Goal: Navigation & Orientation: Understand site structure

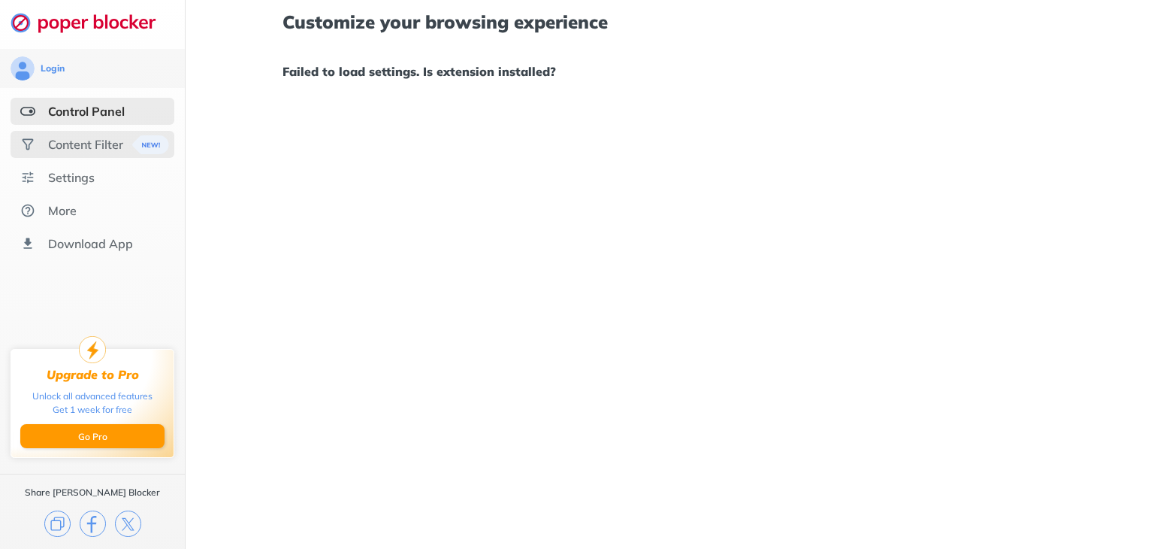
click at [98, 139] on div "Content Filter" at bounding box center [85, 144] width 75 height 15
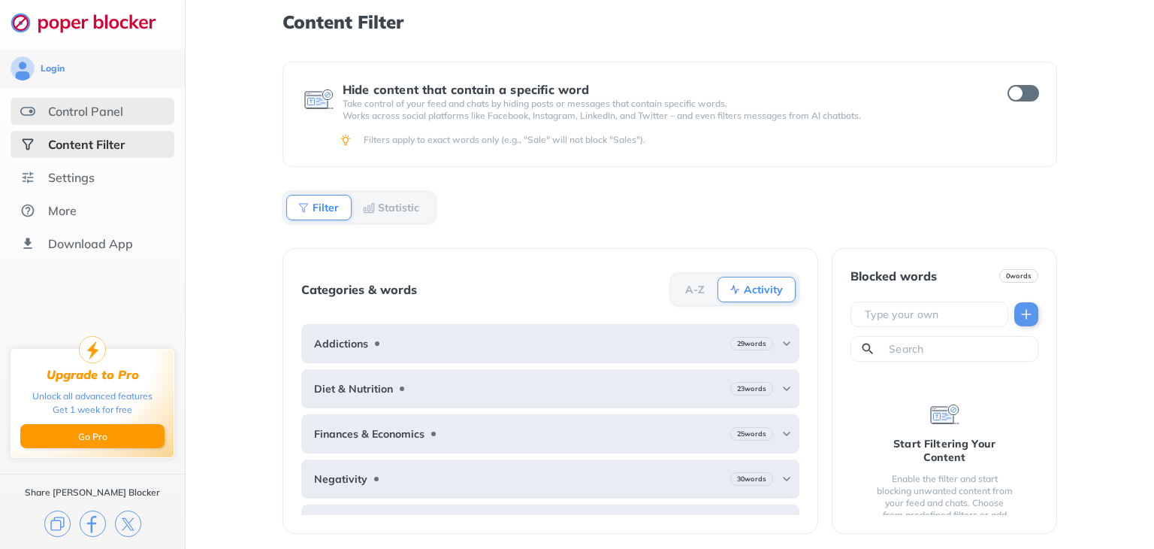
click at [139, 114] on div "Control Panel" at bounding box center [93, 111] width 164 height 27
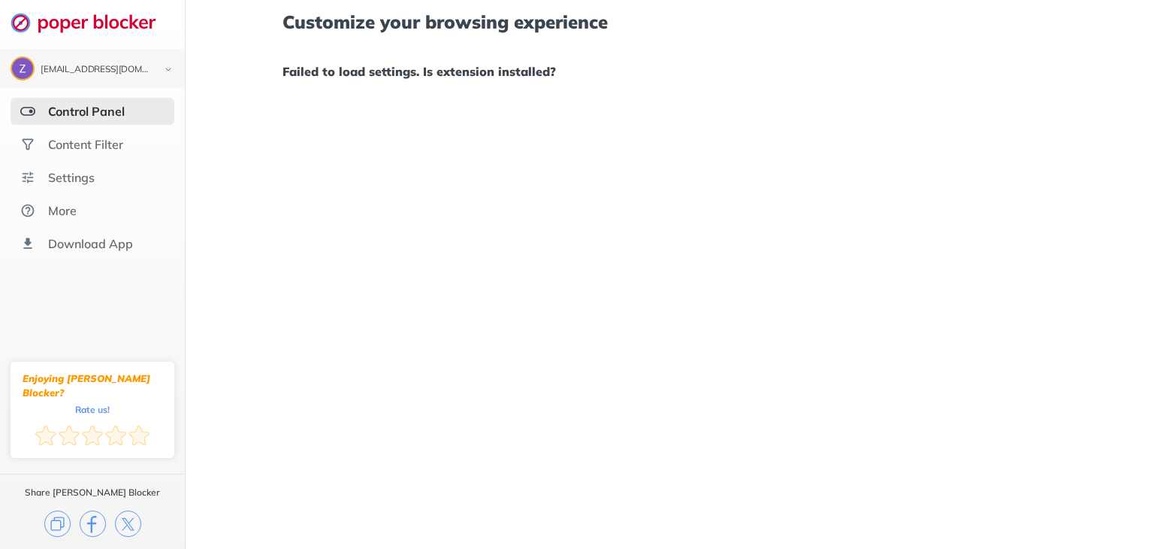
click at [668, 195] on div "Customize your browsing experience Failed to load settings. Is extension instal…" at bounding box center [670, 274] width 969 height 549
click at [116, 153] on div "Content Filter" at bounding box center [93, 144] width 164 height 27
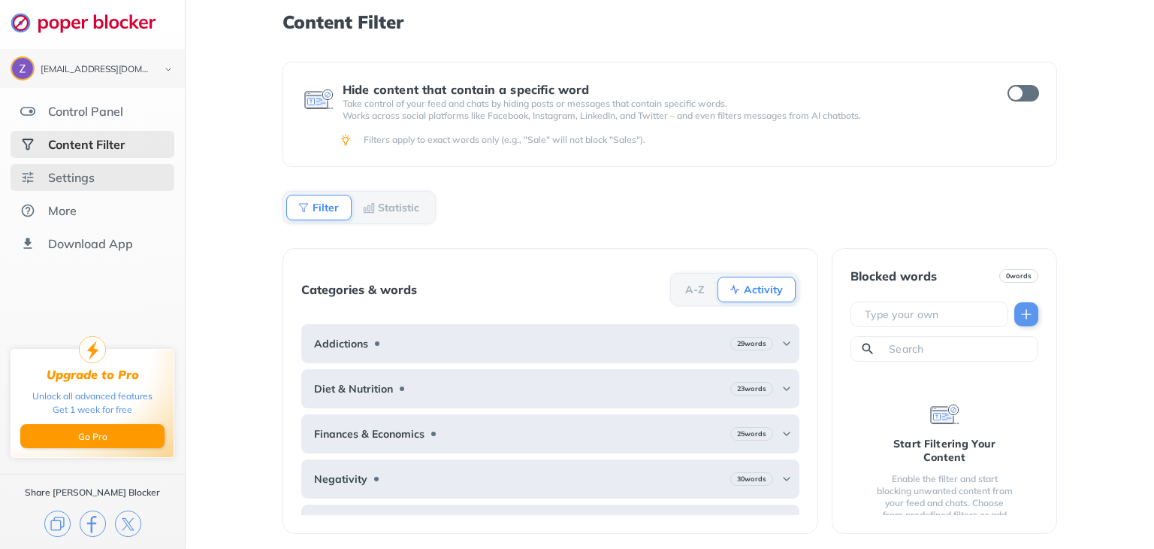
click at [110, 164] on div "Settings" at bounding box center [93, 177] width 164 height 27
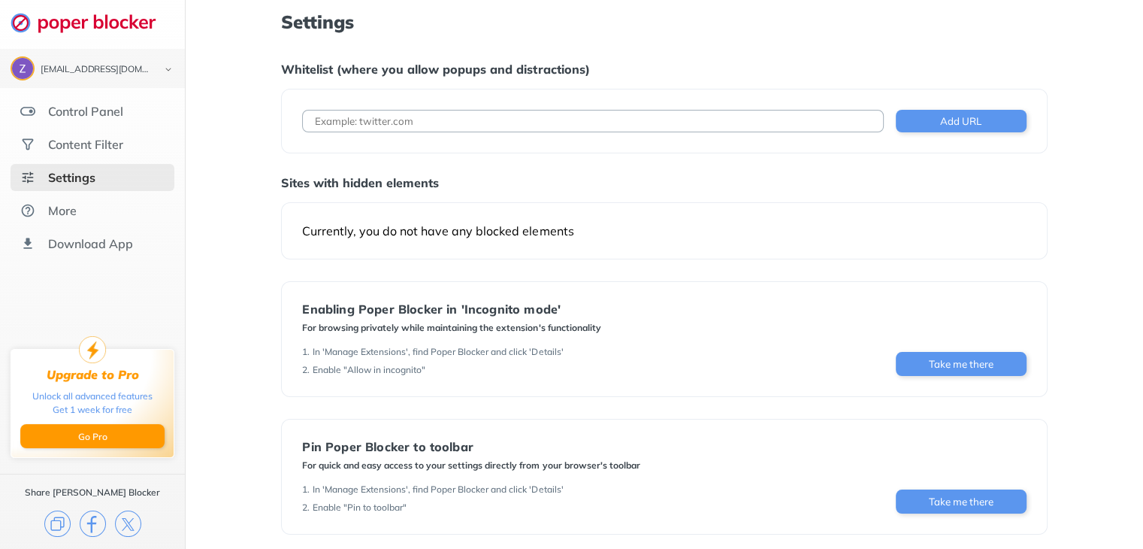
scroll to position [101, 0]
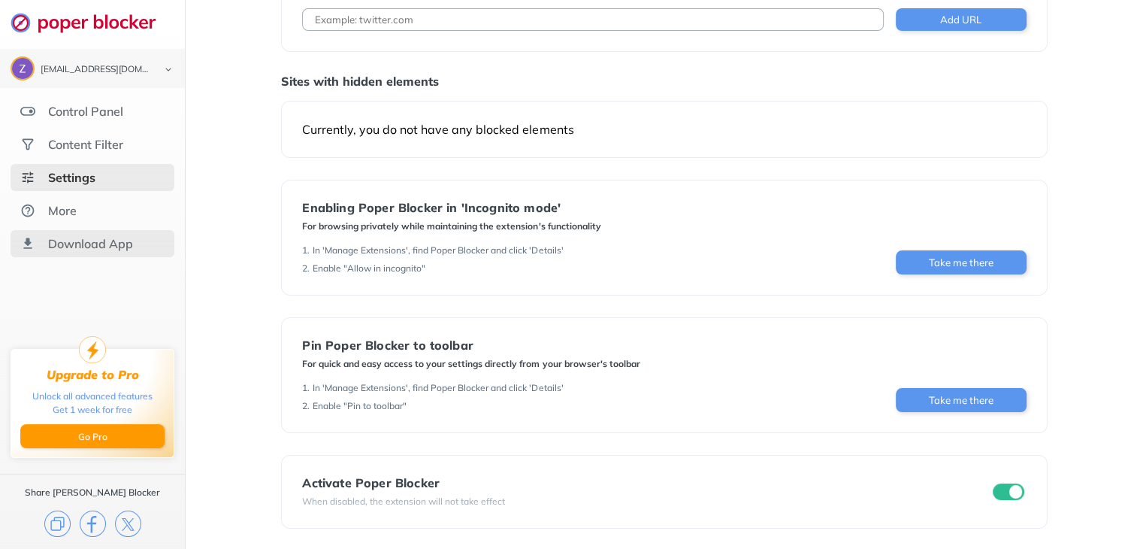
click at [77, 244] on div "Download App" at bounding box center [90, 243] width 85 height 15
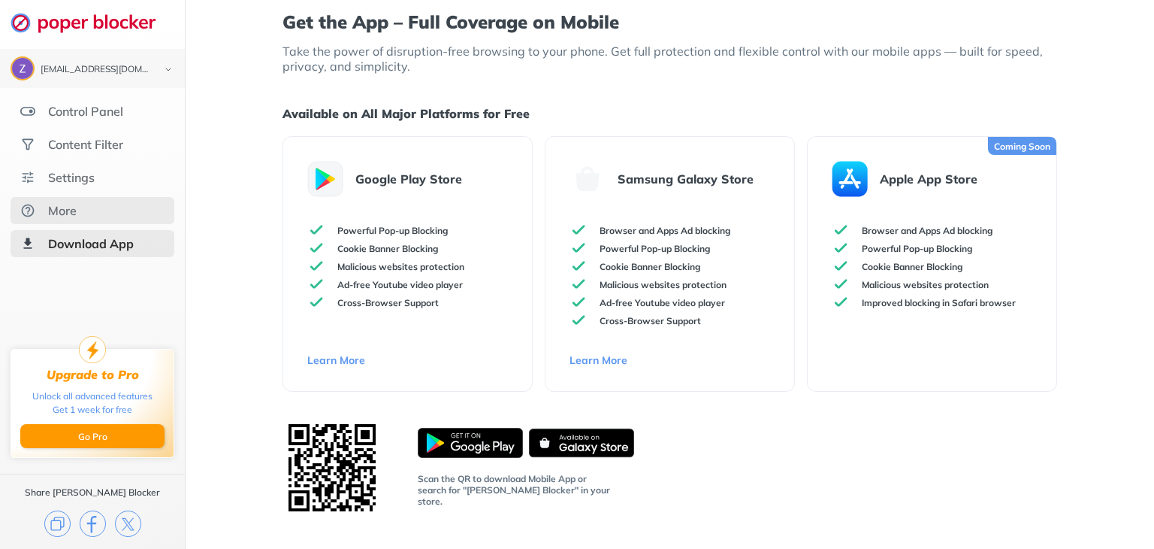
click at [98, 210] on div "More" at bounding box center [93, 210] width 164 height 27
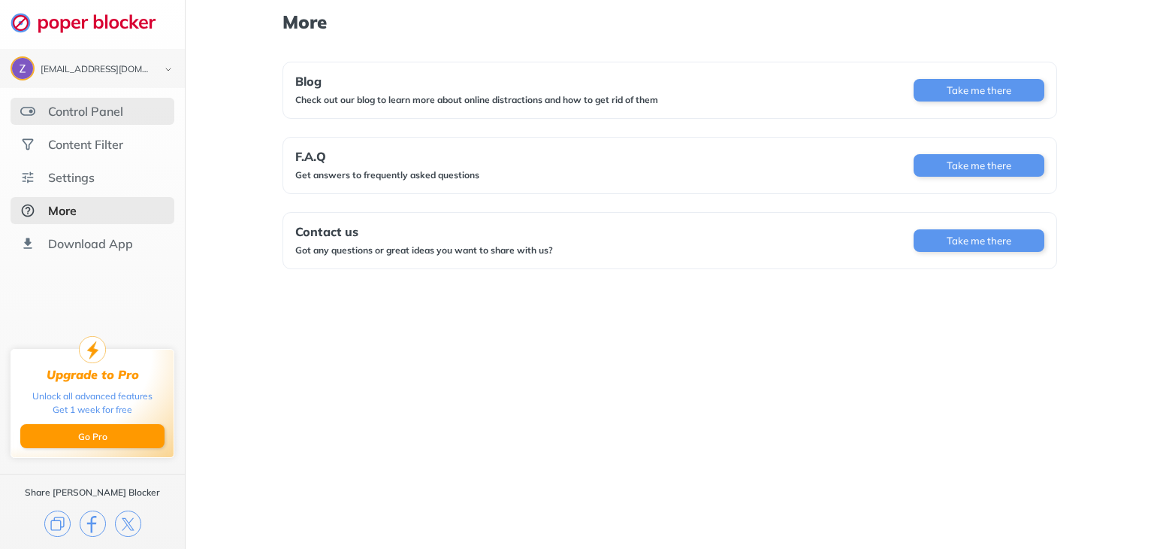
click at [90, 109] on div "Control Panel" at bounding box center [85, 111] width 75 height 15
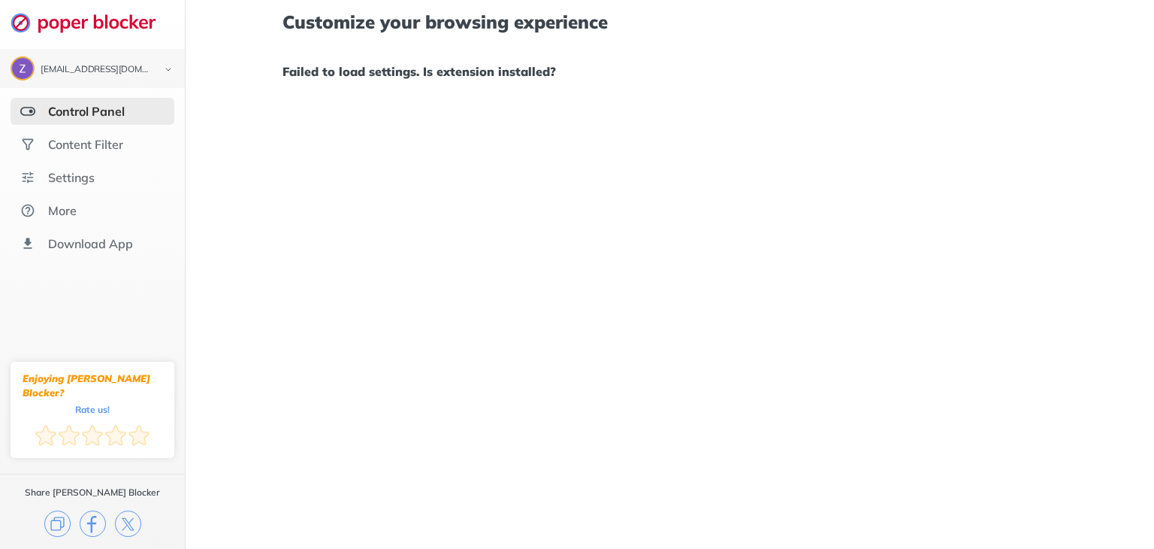
click at [358, 73] on h1 "Failed to load settings. Is extension installed?" at bounding box center [670, 72] width 775 height 20
